Goal: Task Accomplishment & Management: Complete application form

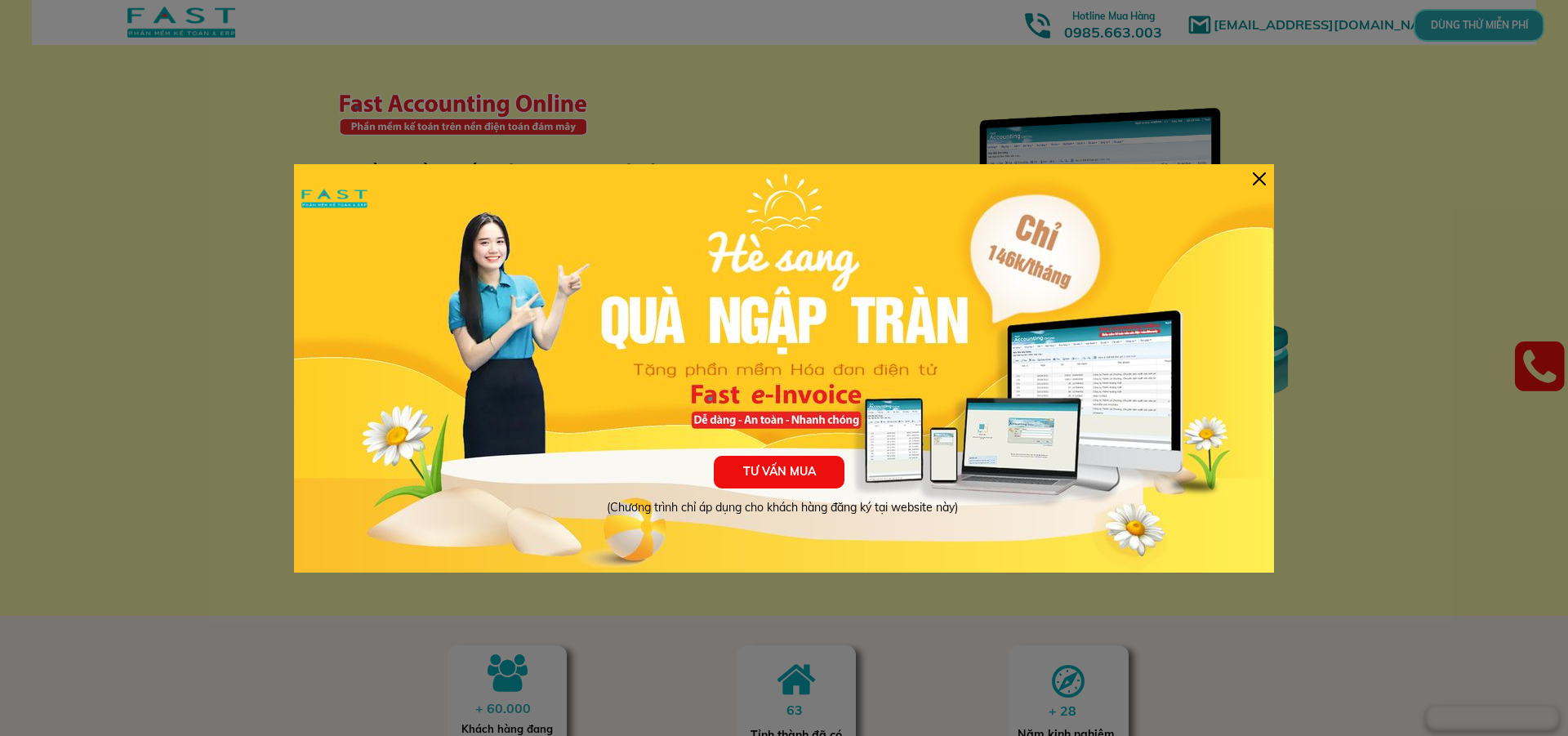
click at [1263, 175] on div at bounding box center [1258, 179] width 13 height 13
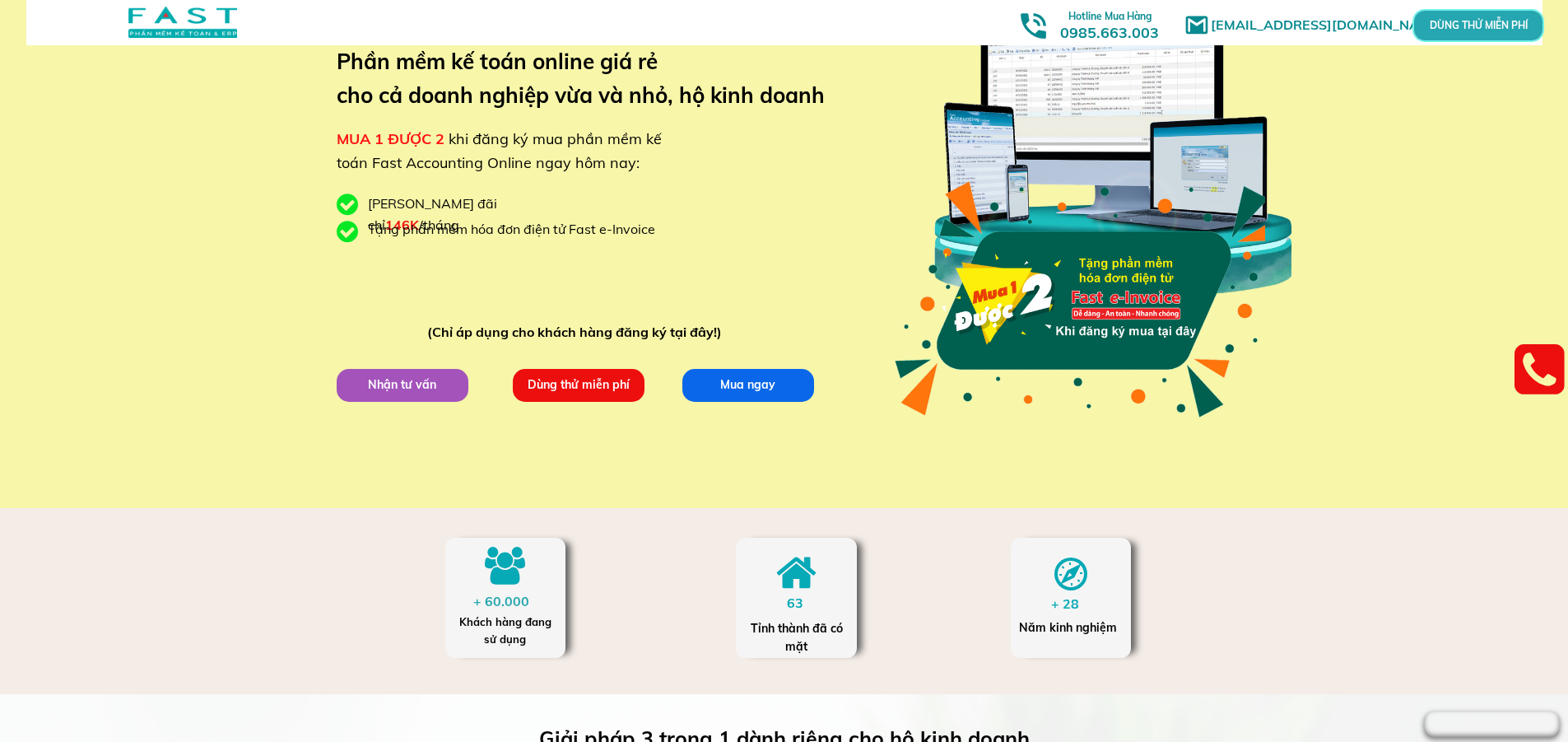
scroll to position [164, 0]
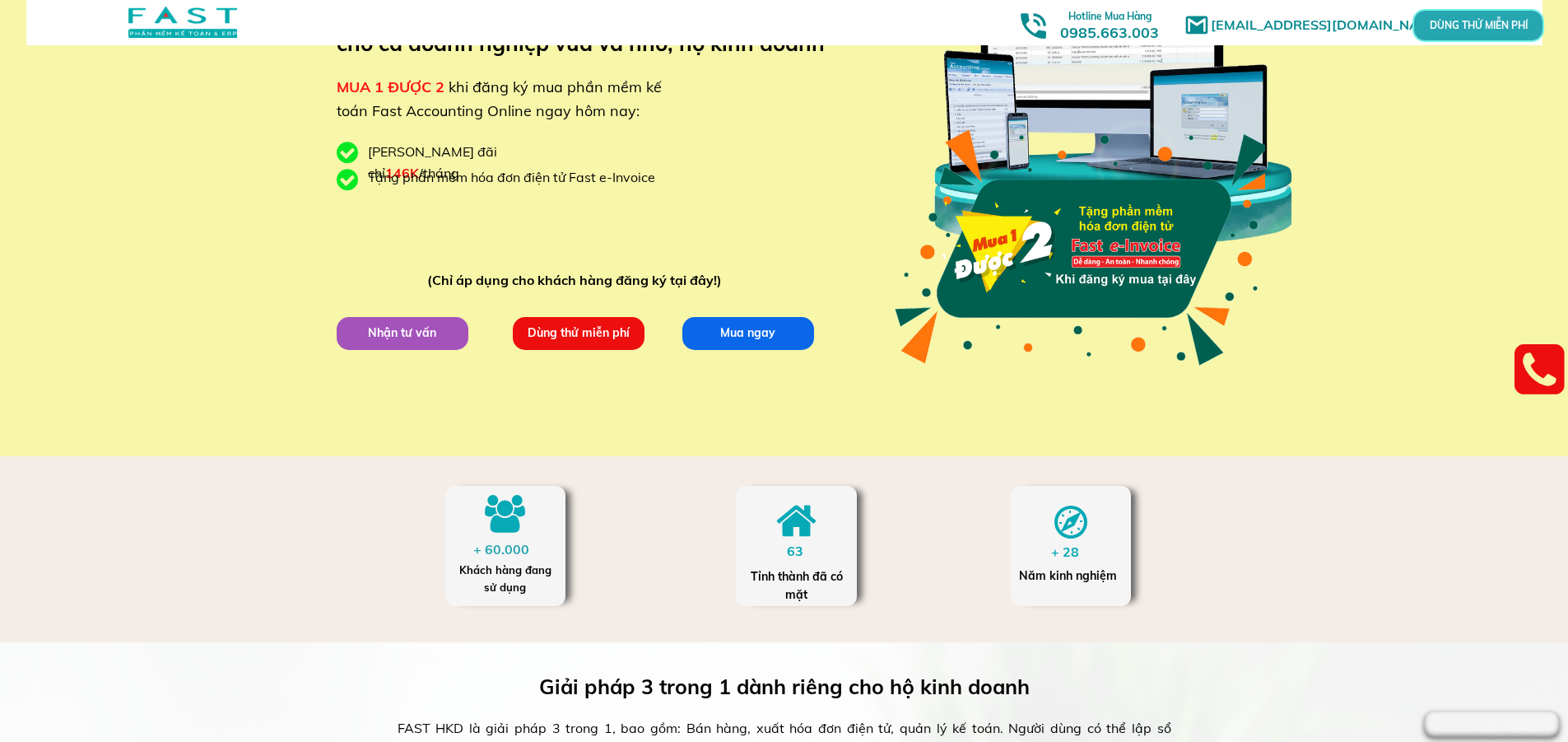
click at [596, 342] on p "Dùng thử miễn phí" at bounding box center [577, 332] width 132 height 33
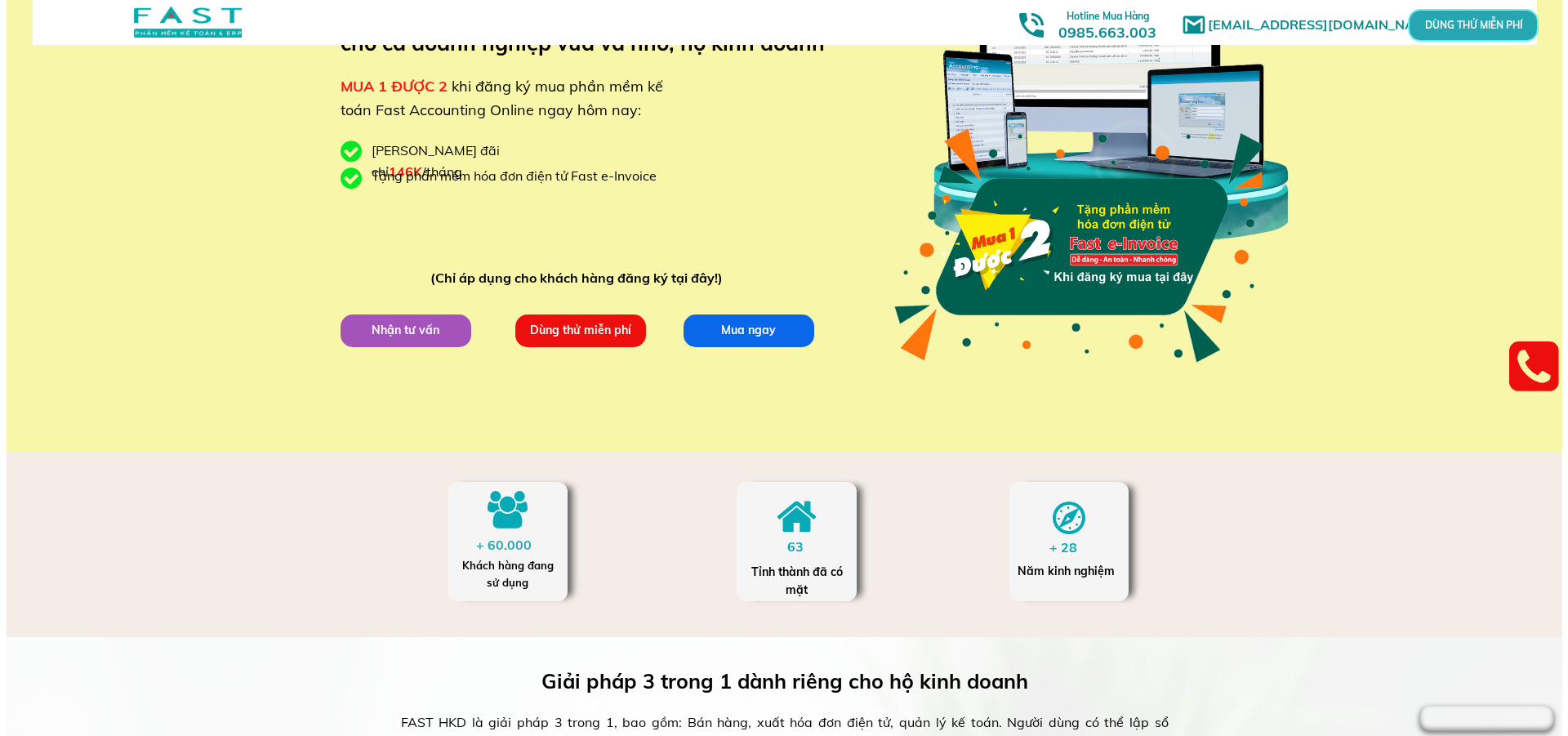
scroll to position [0, 0]
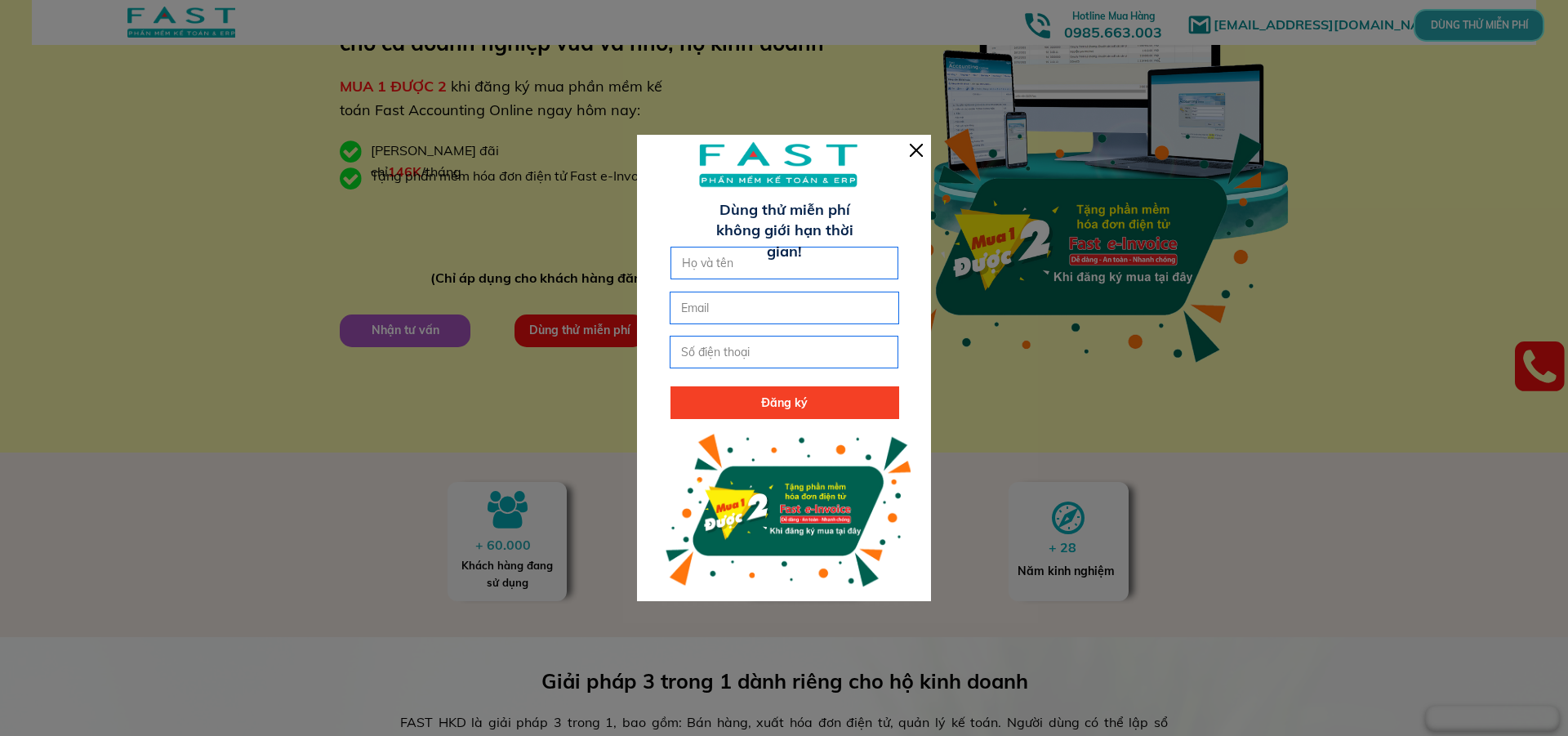
click at [716, 269] on input "text" at bounding box center [784, 263] width 214 height 31
type input "[PERSON_NAME]"
click button "submit" at bounding box center [0, 0] width 0 height 0
click at [686, 302] on input "email" at bounding box center [783, 308] width 214 height 31
type input "[EMAIL_ADDRESS][DOMAIN_NAME]"
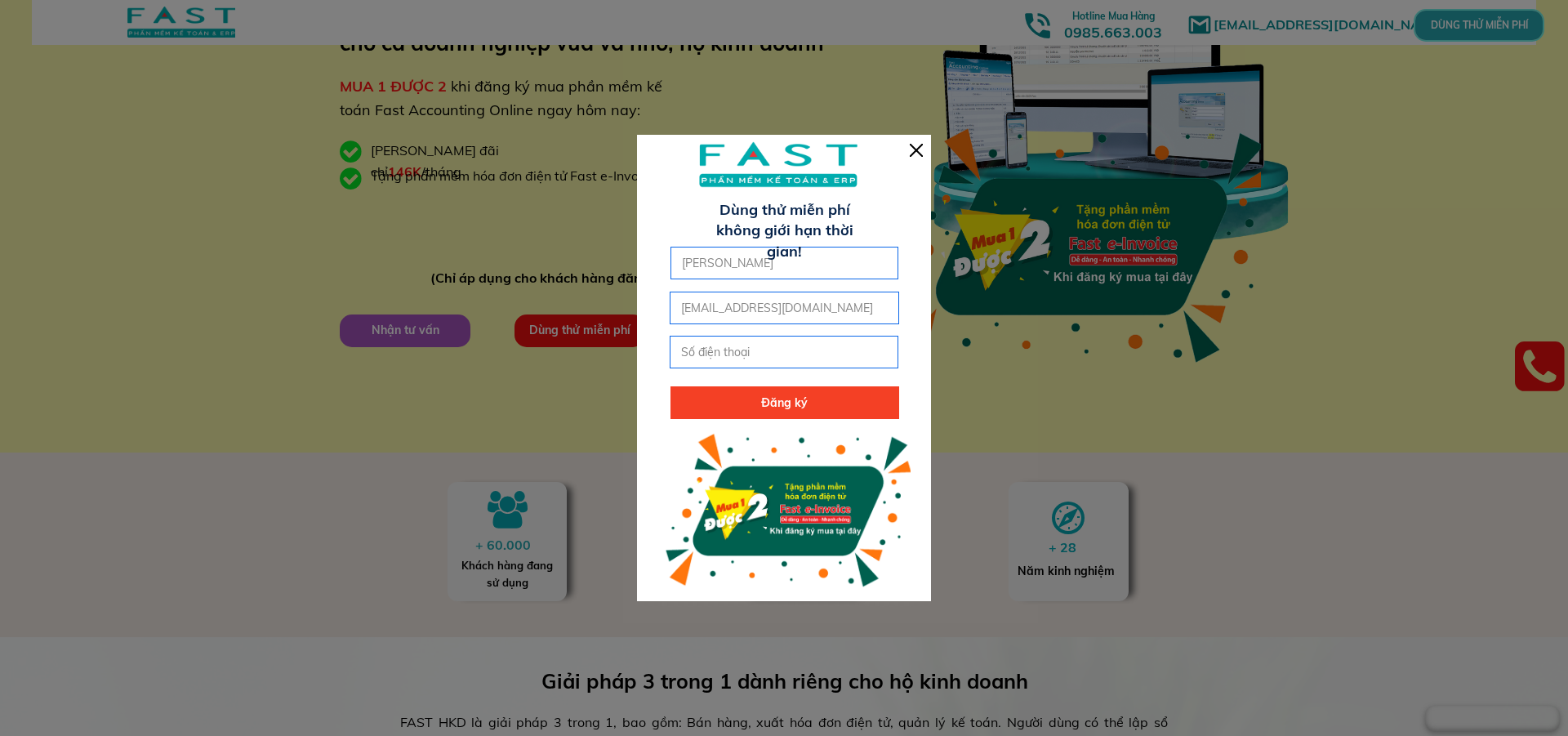
click at [719, 346] on input "tel" at bounding box center [783, 352] width 214 height 31
type input "0979632890"
click at [791, 405] on p "Đăng ký" at bounding box center [785, 402] width 228 height 32
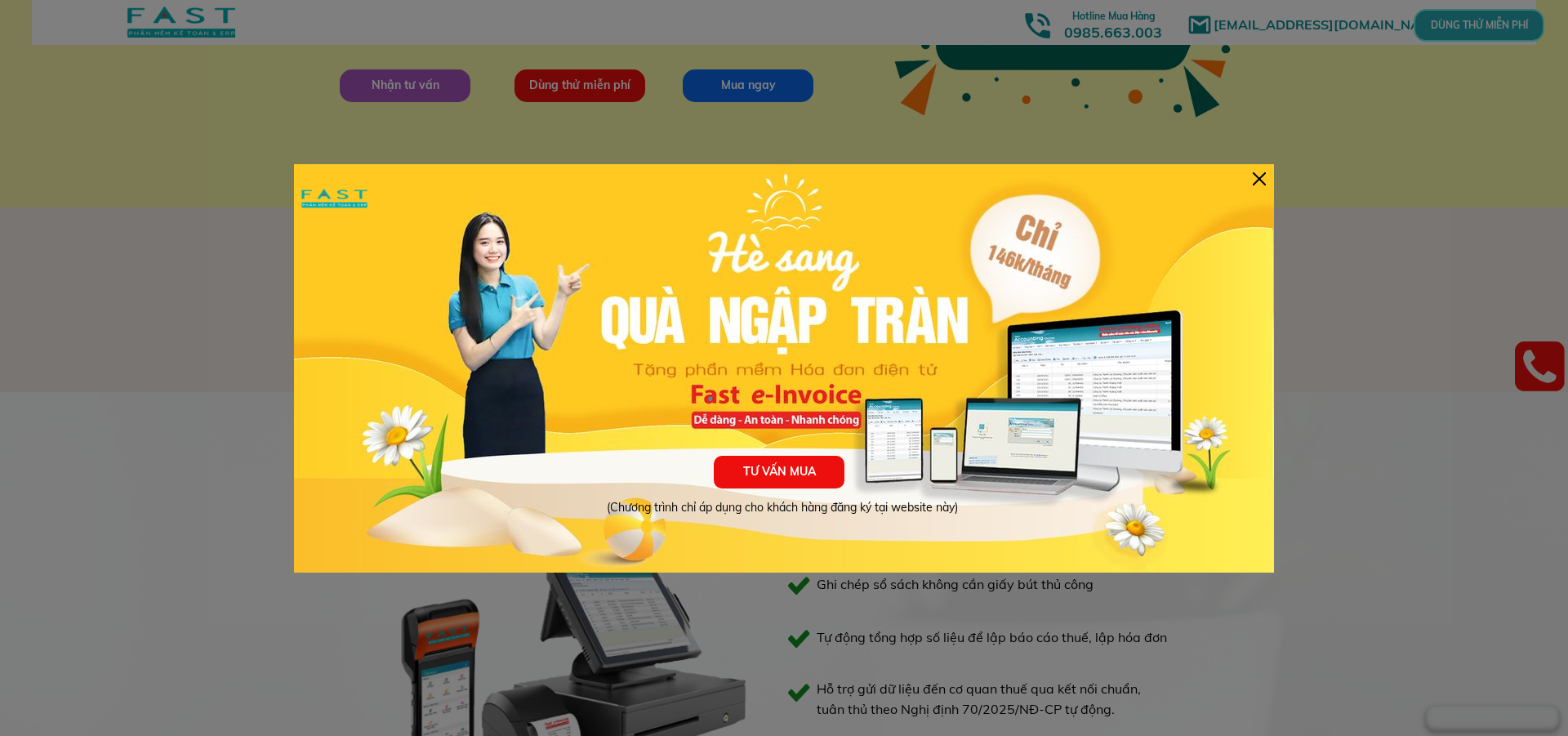
click at [1254, 181] on div at bounding box center [1258, 179] width 13 height 13
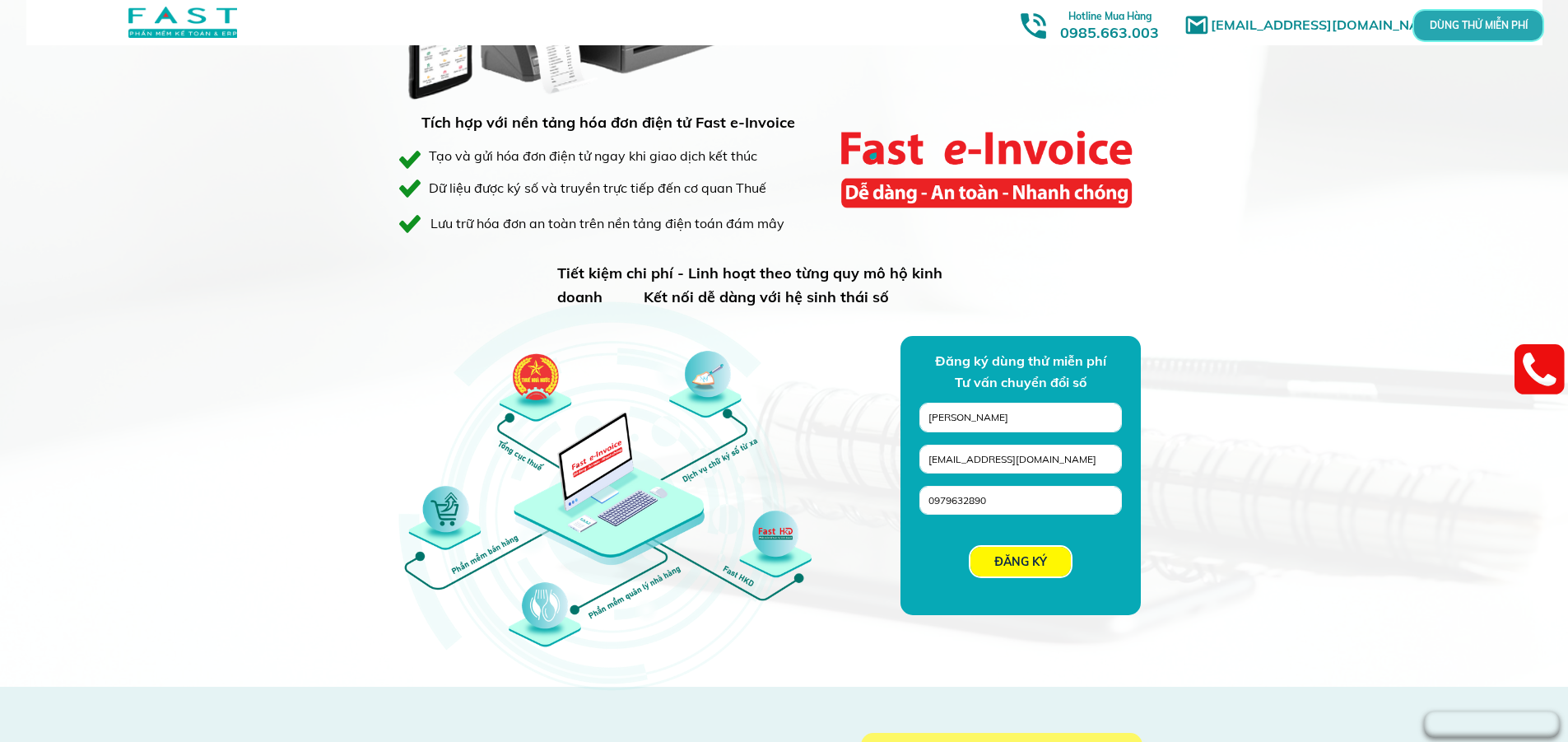
scroll to position [1153, 0]
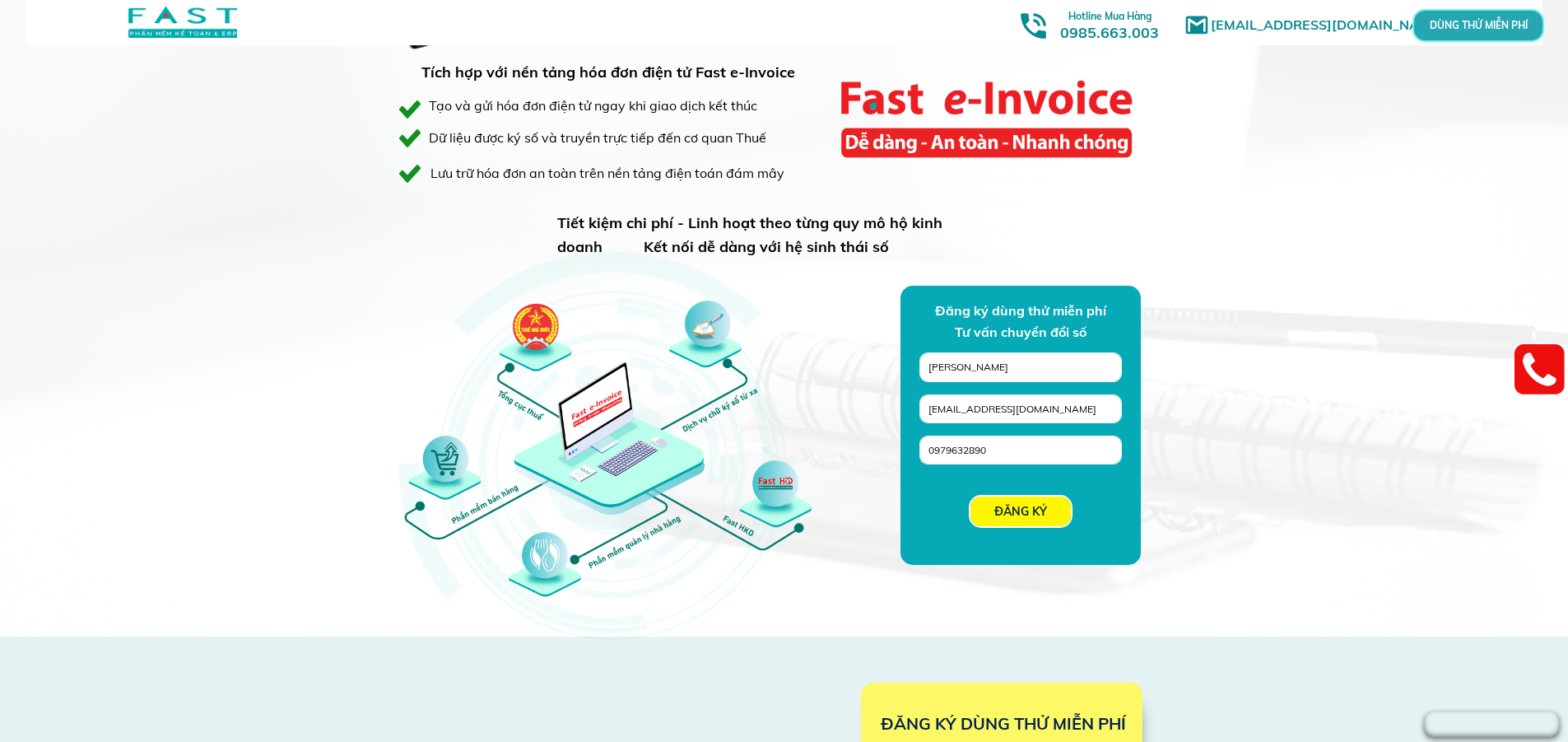
click at [1002, 505] on p "ĐĂNG KÝ" at bounding box center [1020, 512] width 100 height 30
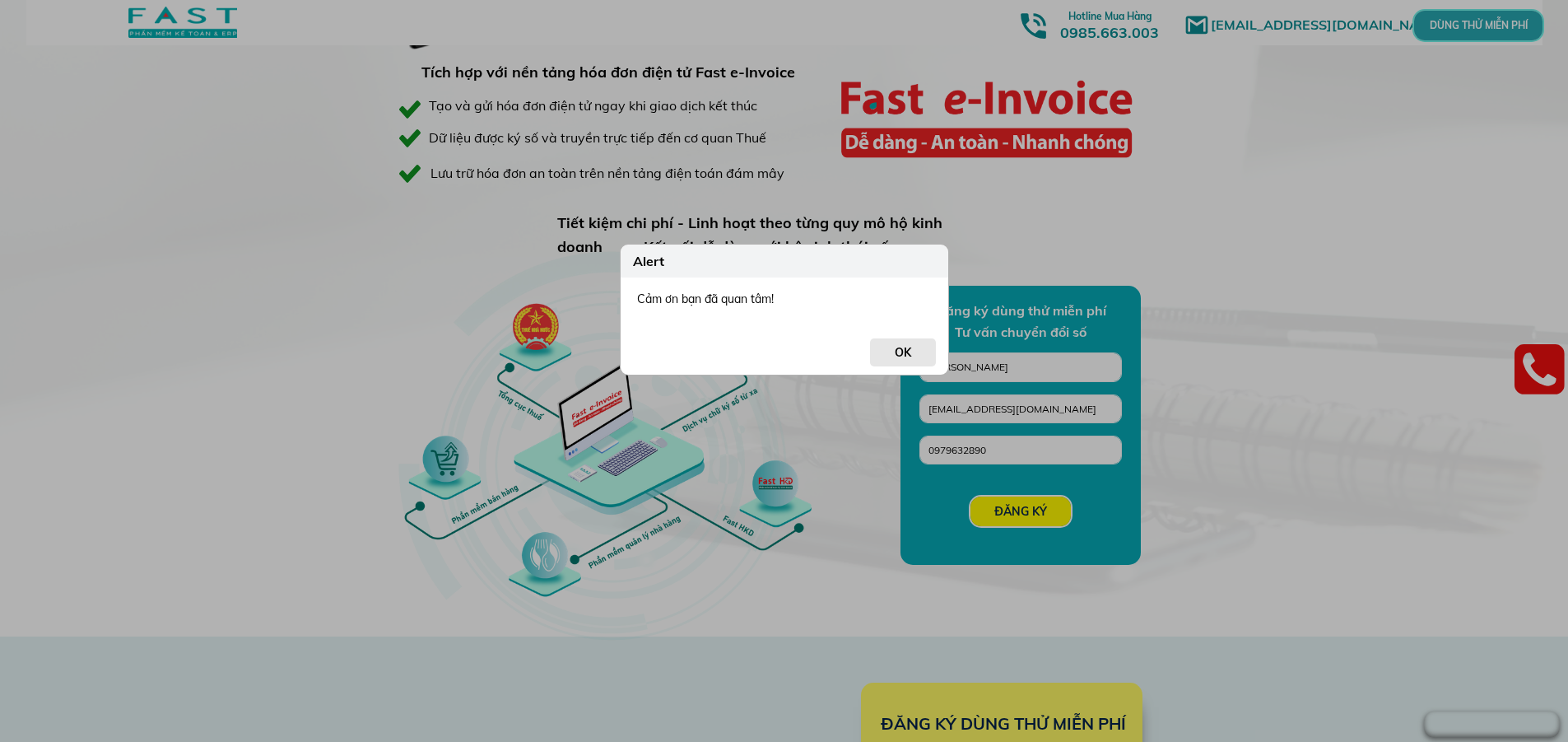
click at [886, 347] on button "OK" at bounding box center [903, 353] width 66 height 28
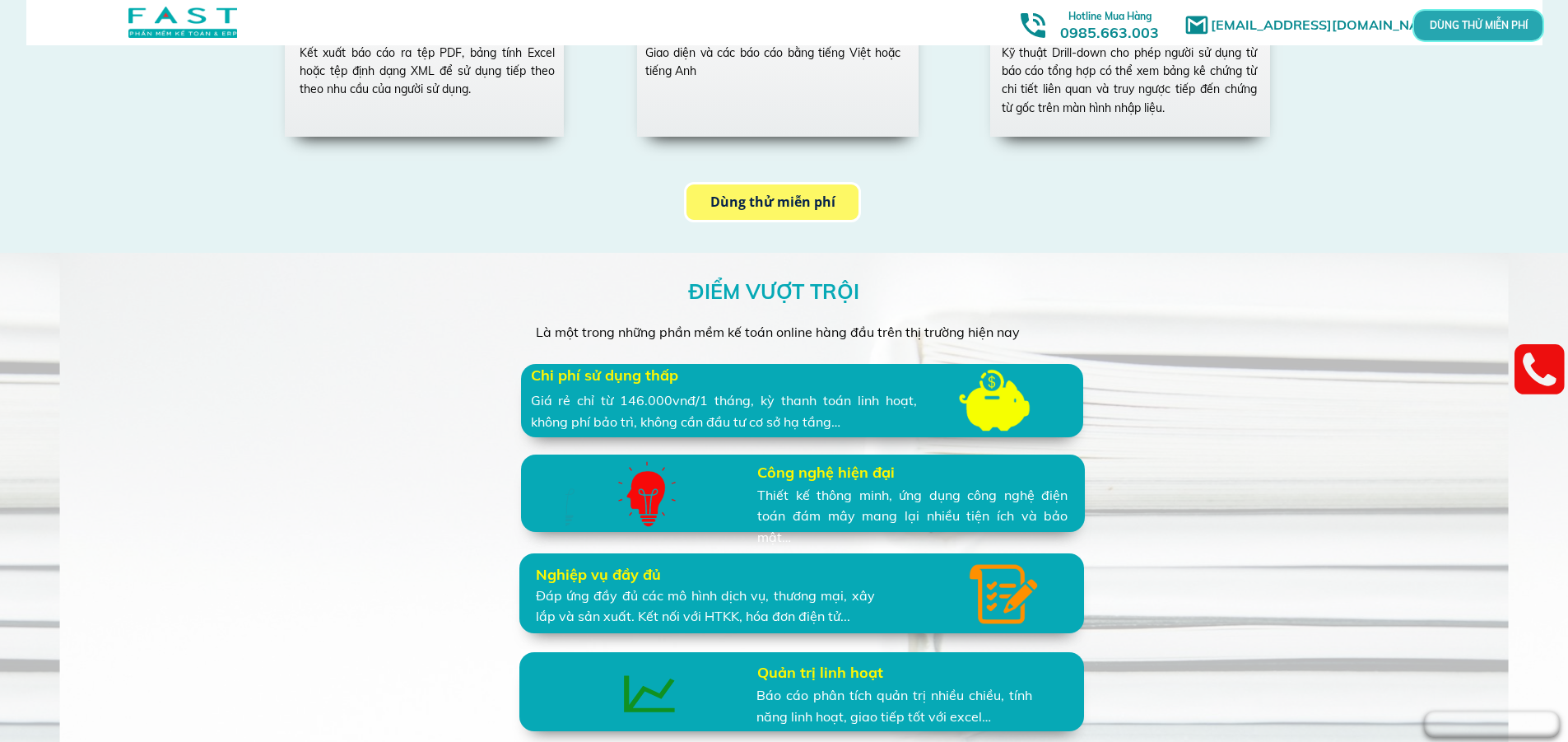
scroll to position [3293, 0]
